Goal: Book appointment/travel/reservation

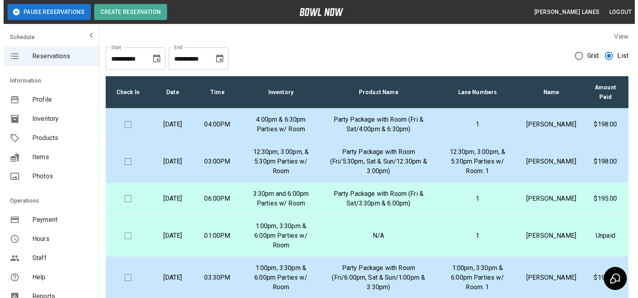
scroll to position [41, 0]
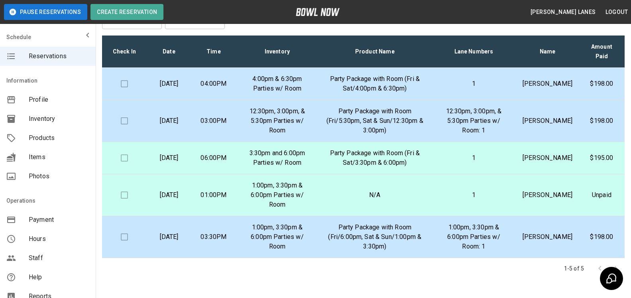
click at [468, 158] on td "1" at bounding box center [474, 158] width 85 height 32
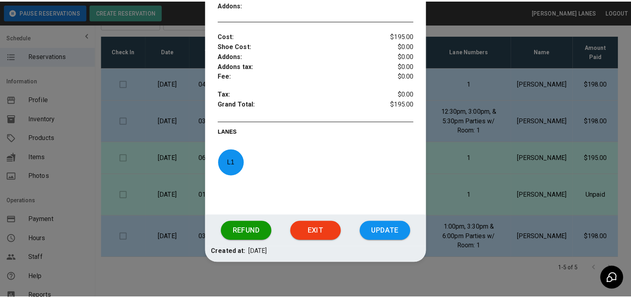
scroll to position [292, 0]
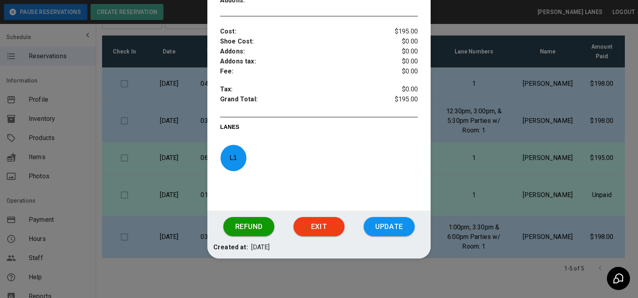
click at [525, 166] on div at bounding box center [319, 149] width 638 height 298
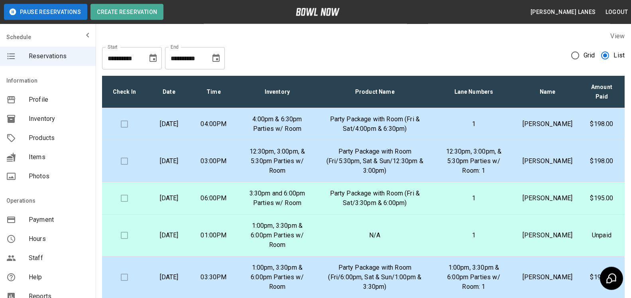
scroll to position [0, 0]
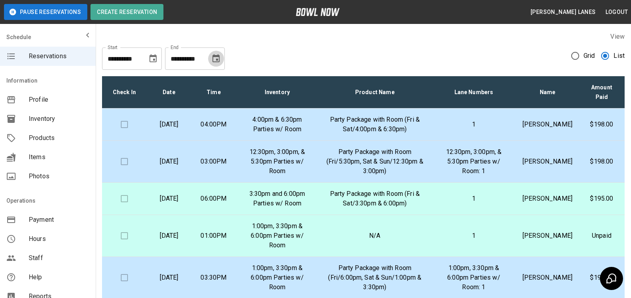
click at [214, 57] on icon "Choose date, selected date is Sep 19, 2025" at bounding box center [216, 58] width 7 height 8
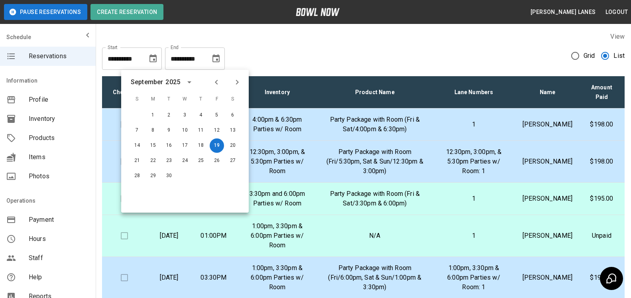
click at [238, 81] on icon "Next month" at bounding box center [237, 82] width 3 height 5
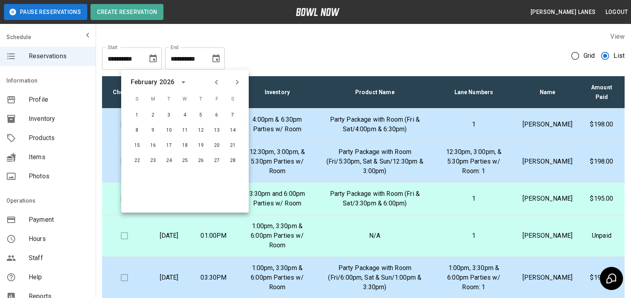
click at [238, 81] on icon "Next month" at bounding box center [237, 82] width 3 height 5
click at [203, 176] on button "30" at bounding box center [201, 176] width 14 height 14
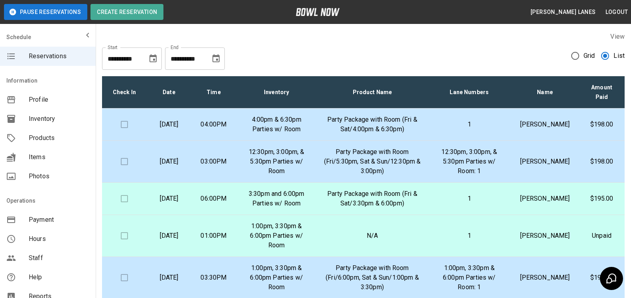
type input "**********"
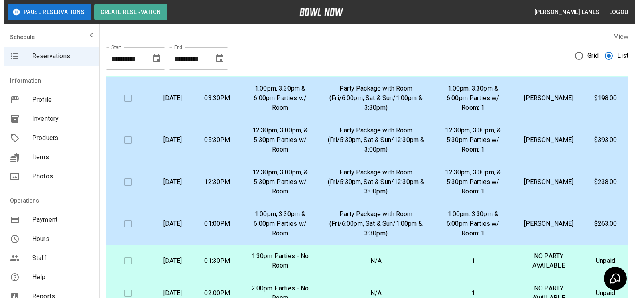
scroll to position [163, 0]
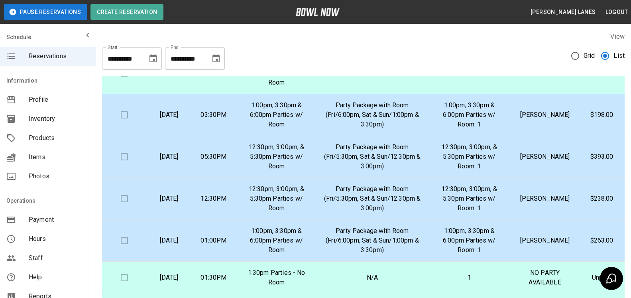
click at [421, 213] on p "Party Package with Room (Fri/5:30pm, Sat & Sun/12:30pm & 3:00pm)" at bounding box center [373, 198] width 98 height 29
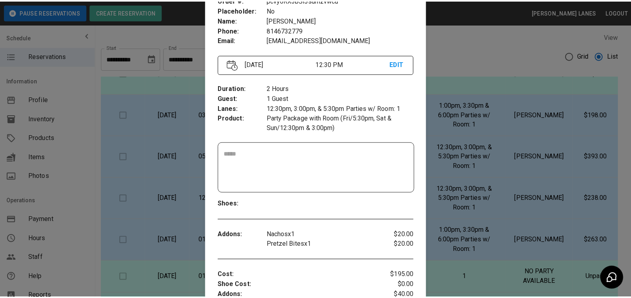
scroll to position [41, 0]
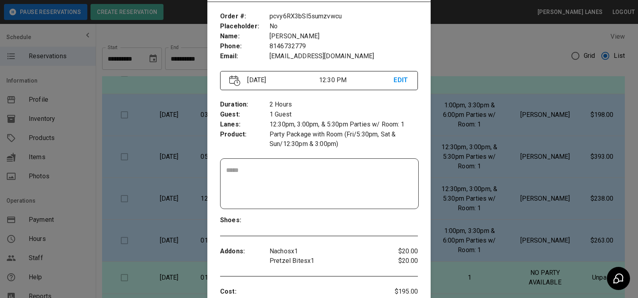
click at [482, 193] on div at bounding box center [319, 149] width 638 height 298
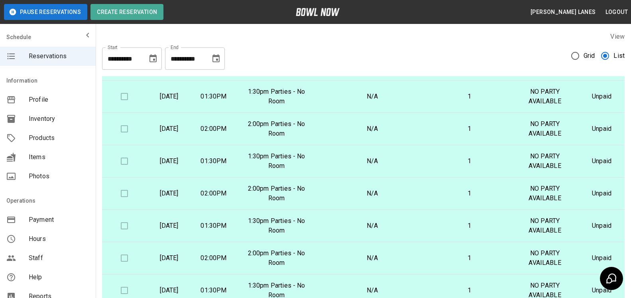
scroll to position [122, 0]
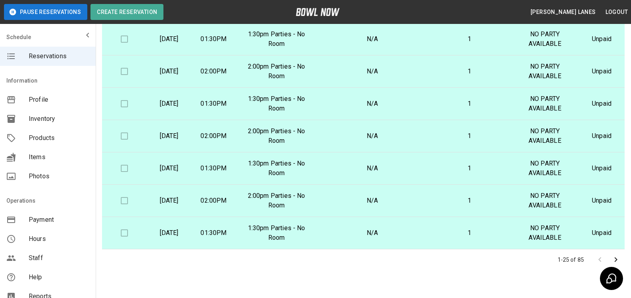
click at [615, 260] on icon "Go to next page" at bounding box center [617, 260] width 10 height 10
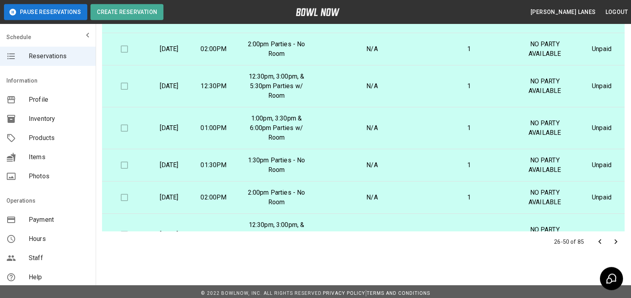
scroll to position [144, 0]
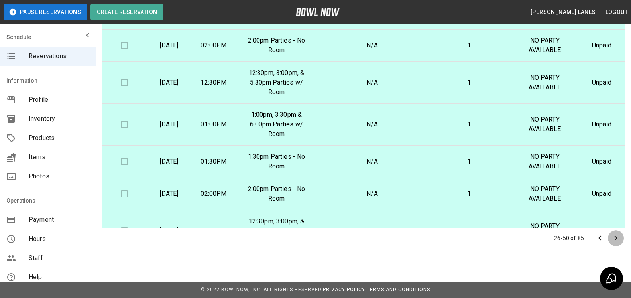
click at [617, 237] on icon "Go to next page" at bounding box center [617, 238] width 10 height 10
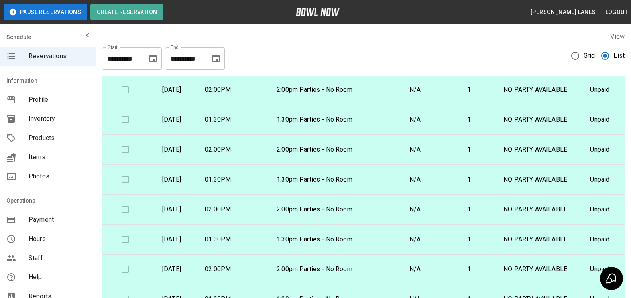
scroll to position [122, 0]
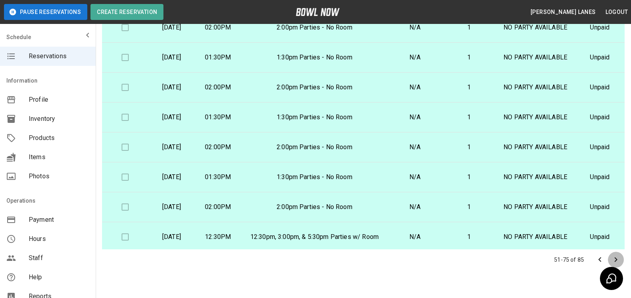
drag, startPoint x: 610, startPoint y: 256, endPoint x: 603, endPoint y: 250, distance: 9.6
click at [611, 256] on button "Go to next page" at bounding box center [616, 260] width 16 height 16
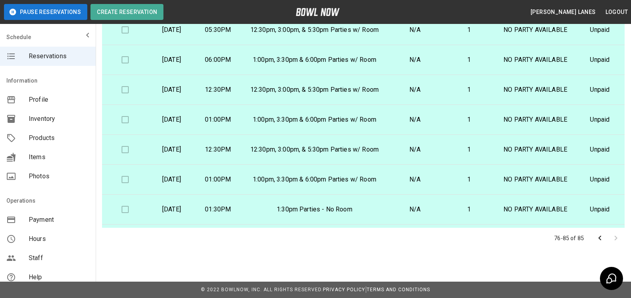
scroll to position [0, 0]
